Goal: Task Accomplishment & Management: Use online tool/utility

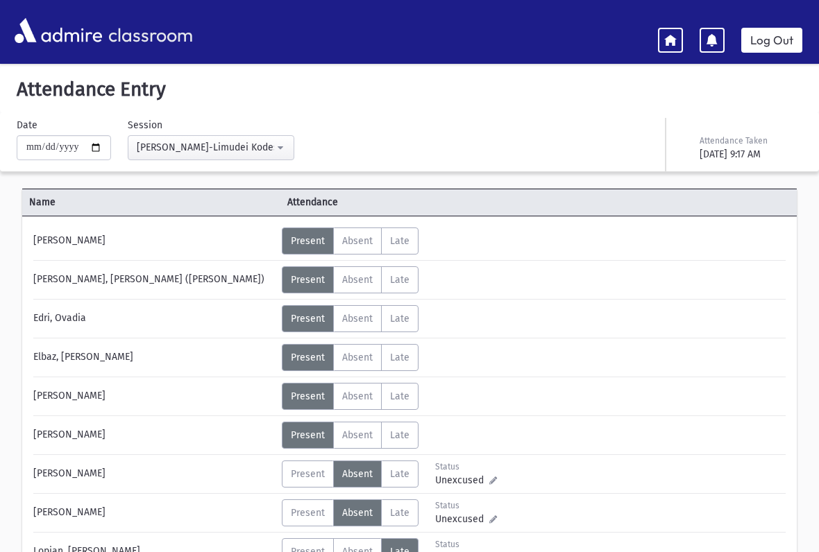
click at [781, 39] on link "Log Out" at bounding box center [771, 40] width 61 height 25
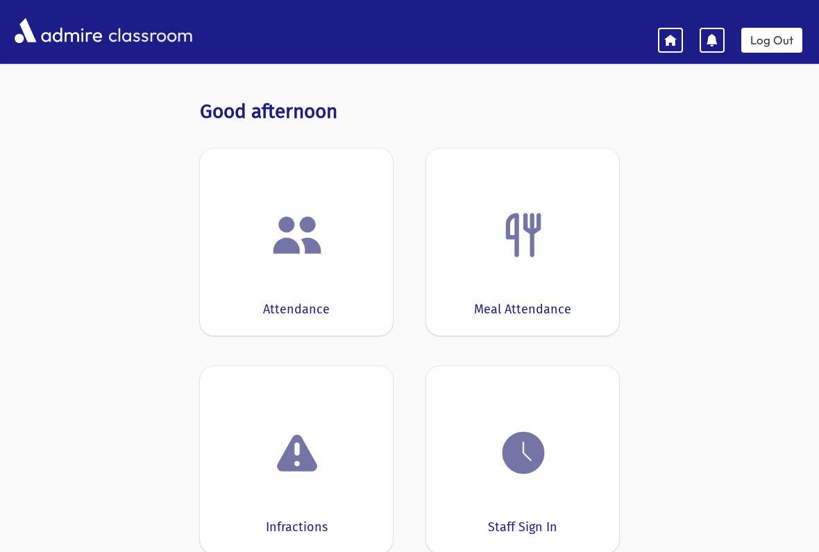
click at [539, 452] on img at bounding box center [523, 453] width 53 height 53
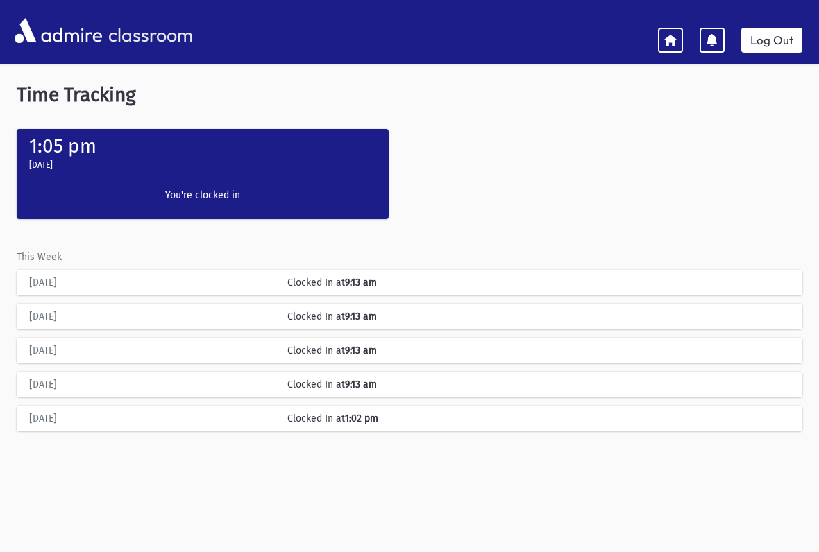
click at [665, 30] on link at bounding box center [670, 40] width 25 height 25
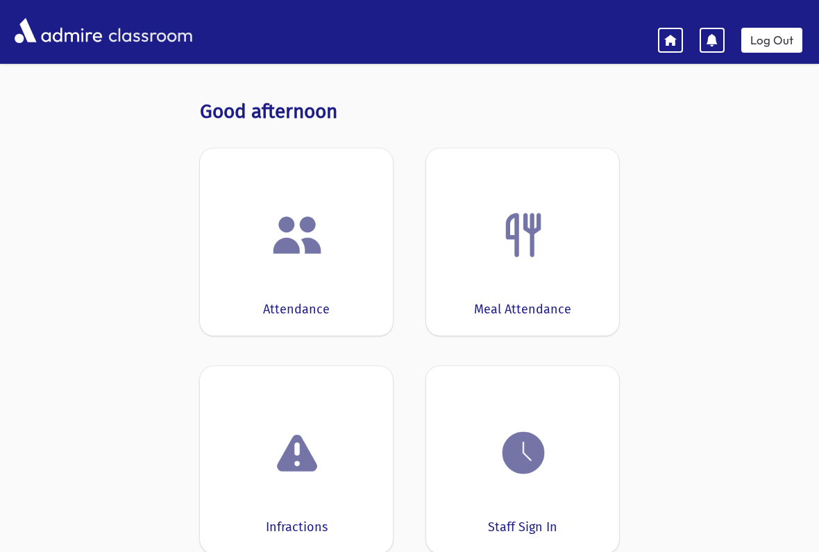
click at [309, 214] on img at bounding box center [297, 235] width 53 height 53
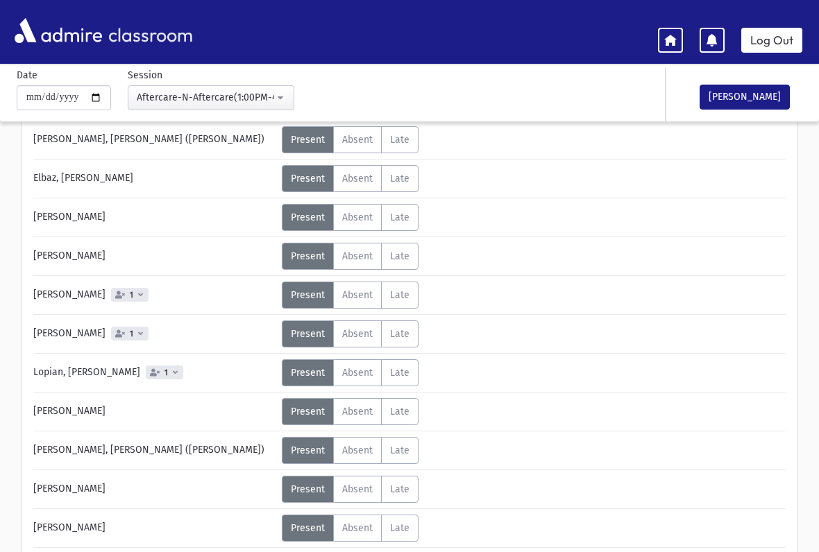
scroll to position [141, 0]
click at [162, 287] on div "Labkovsky, Yaakov 1" at bounding box center [153, 294] width 255 height 27
click at [136, 292] on span "1" at bounding box center [131, 294] width 9 height 9
click at [125, 296] on icon at bounding box center [120, 294] width 10 height 8
click at [354, 345] on label "Absent A" at bounding box center [357, 333] width 49 height 27
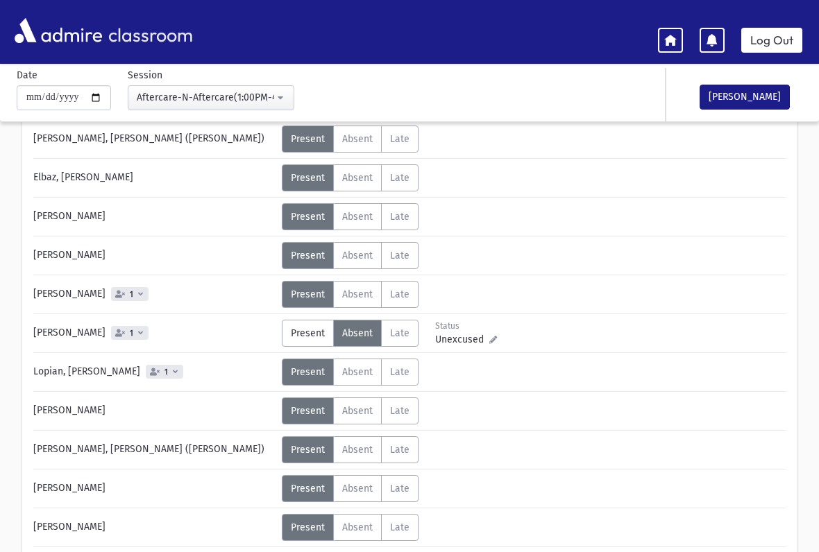
click at [158, 371] on span "1" at bounding box center [164, 372] width 37 height 14
click at [155, 362] on div "Lopian, Aryeh Leib 1" at bounding box center [153, 372] width 255 height 27
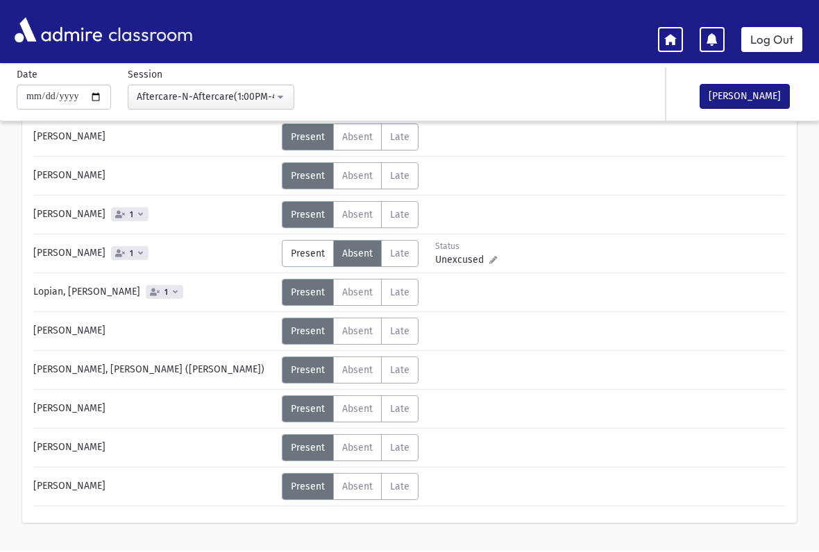
scroll to position [221, 0]
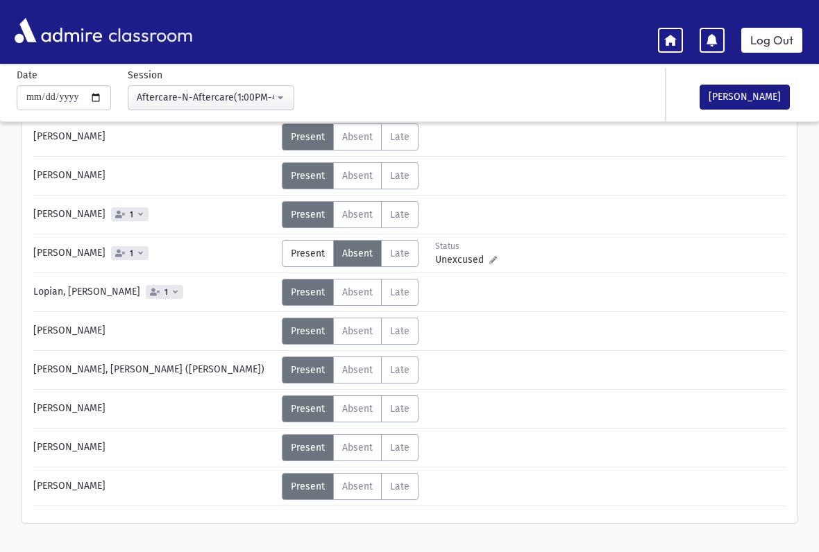
click at [372, 409] on span "Absent" at bounding box center [357, 409] width 31 height 12
